Goal: Transaction & Acquisition: Purchase product/service

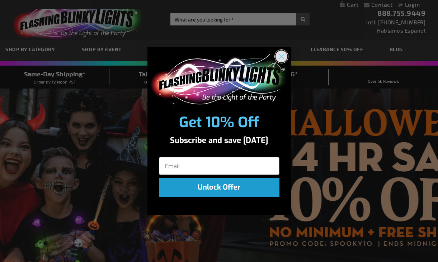
click at [281, 57] on circle "Close dialog" at bounding box center [281, 57] width 12 height 12
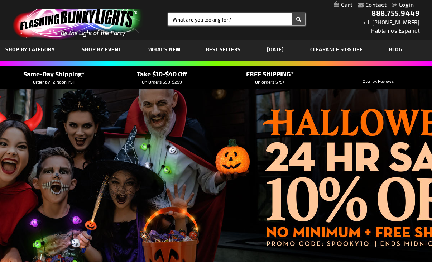
click at [230, 20] on input "Search" at bounding box center [237, 19] width 137 height 12
type input "10277"
click at [292, 13] on button "Search" at bounding box center [298, 19] width 13 height 12
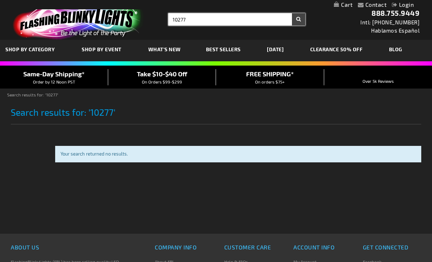
click at [183, 19] on input "10277" at bounding box center [237, 19] width 137 height 12
type input "10227"
click at [292, 13] on button "Search" at bounding box center [298, 19] width 13 height 12
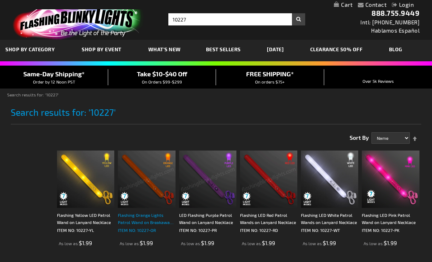
click at [141, 215] on div "Flashing Orange Lights Patrol Wand on Breakaway Lanyard" at bounding box center [146, 219] width 57 height 14
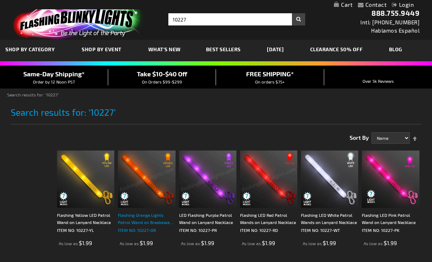
type input "10227"
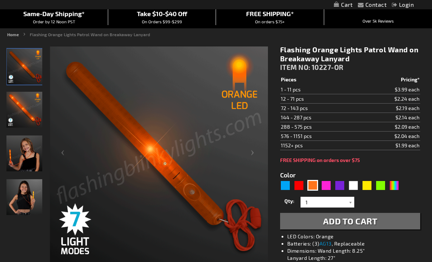
scroll to position [72, 0]
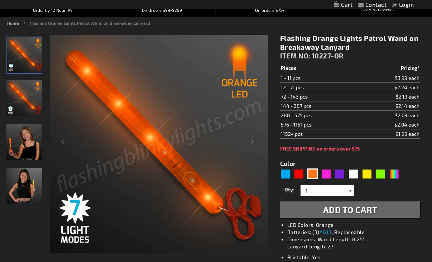
click at [351, 190] on div at bounding box center [350, 190] width 7 height 11
type input "1400"
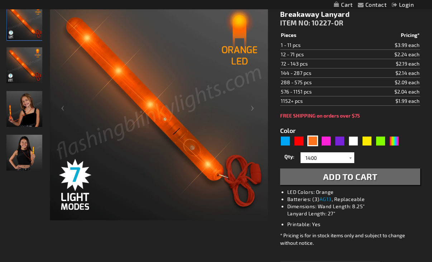
scroll to position [143, 0]
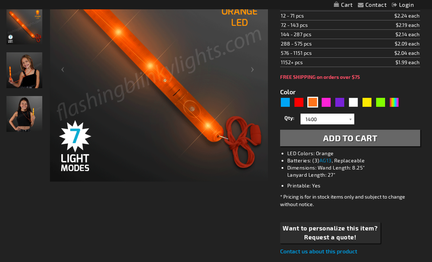
click at [339, 139] on span "Add to Cart" at bounding box center [350, 138] width 54 height 10
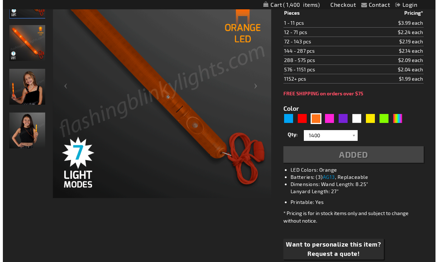
scroll to position [160, 0]
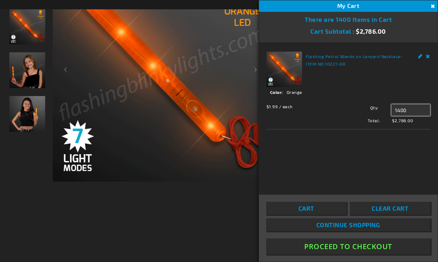
click at [400, 110] on input "1400" at bounding box center [410, 109] width 39 height 11
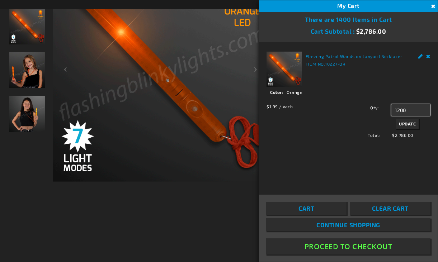
type input "1200"
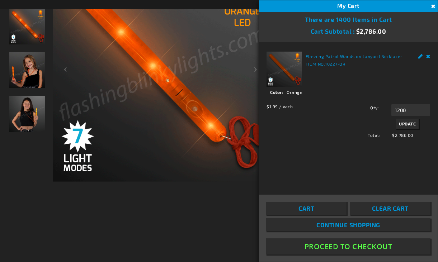
click at [407, 123] on span "Update" at bounding box center [407, 123] width 17 height 5
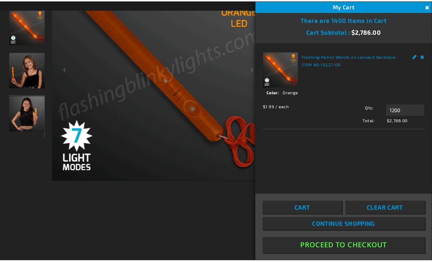
scroll to position [143, 0]
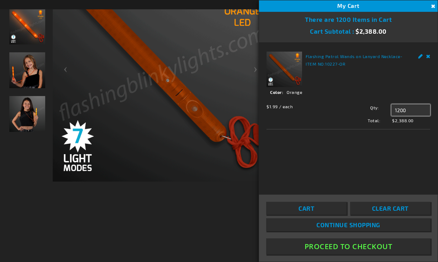
click at [399, 110] on input "1200" at bounding box center [410, 109] width 39 height 11
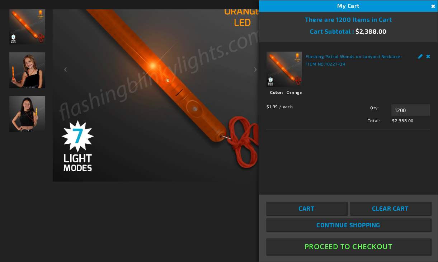
click at [432, 4] on button "Close" at bounding box center [432, 7] width 8 height 8
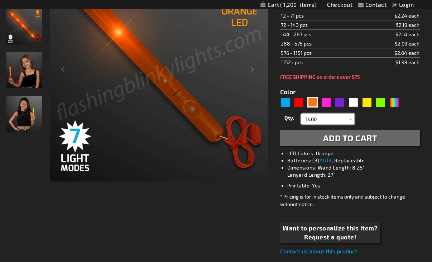
click at [323, 120] on input "1400" at bounding box center [329, 119] width 52 height 11
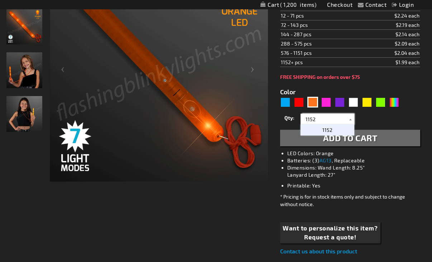
type input "1152"
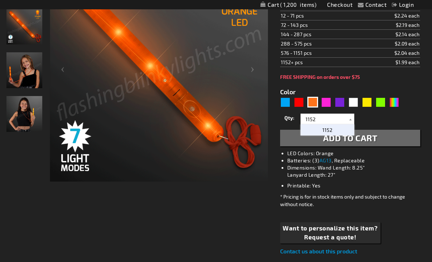
click at [332, 132] on p "1152" at bounding box center [328, 129] width 54 height 11
click at [344, 138] on span "Add to Cart" at bounding box center [350, 138] width 54 height 10
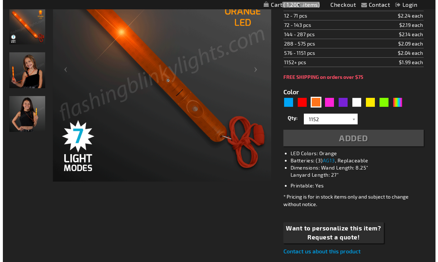
scroll to position [160, 0]
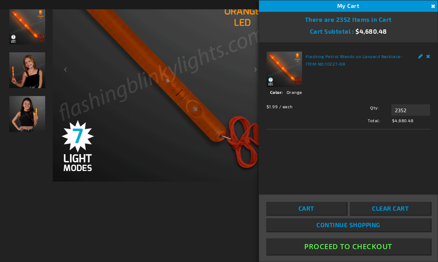
click at [306, 206] on span "Cart" at bounding box center [306, 208] width 16 height 7
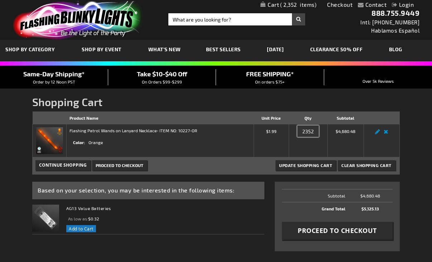
click at [315, 132] on input "2352" at bounding box center [309, 130] width 22 height 11
type input "2"
type input "1152"
click at [322, 166] on span "Update Shopping Cart" at bounding box center [305, 165] width 53 height 5
